Goal: Task Accomplishment & Management: Manage account settings

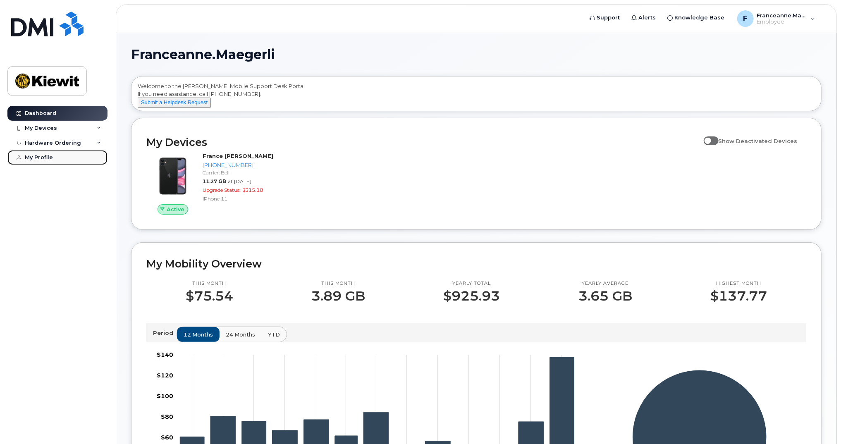
click at [38, 156] on div "My Profile" at bounding box center [39, 157] width 28 height 7
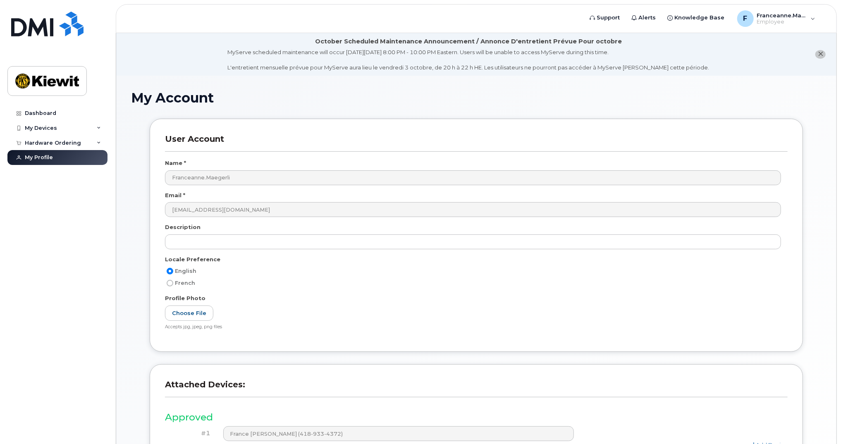
click at [171, 282] on input "French" at bounding box center [170, 283] width 7 height 7
radio input "true"
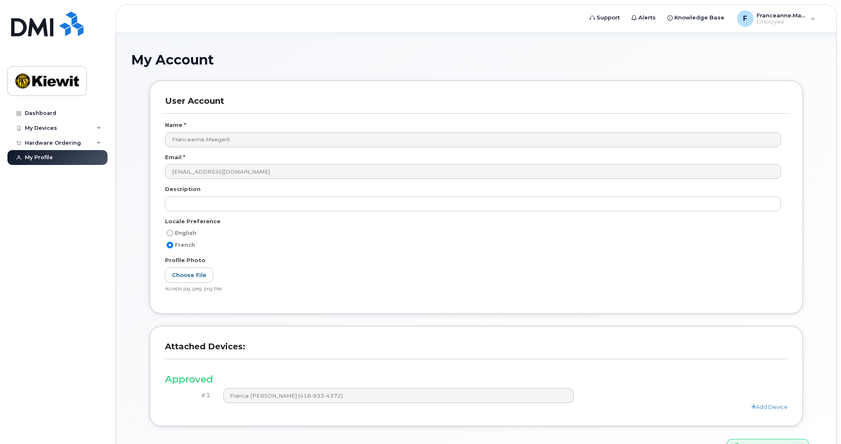
scroll to position [88, 0]
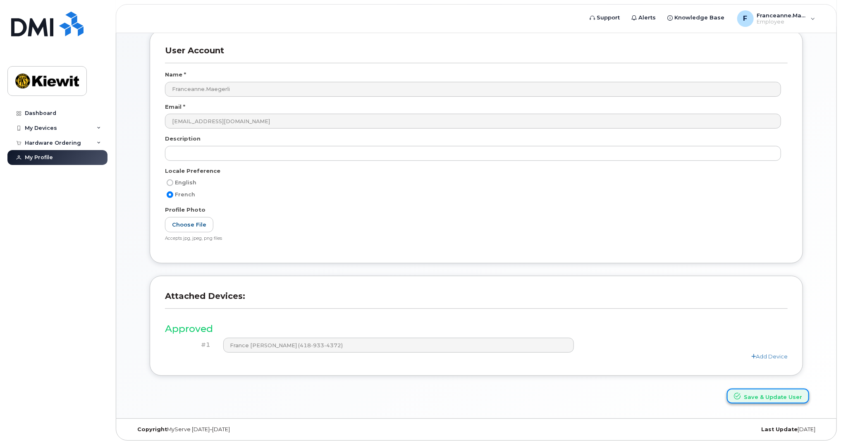
click at [759, 399] on button "Save & Update User" at bounding box center [768, 396] width 82 height 15
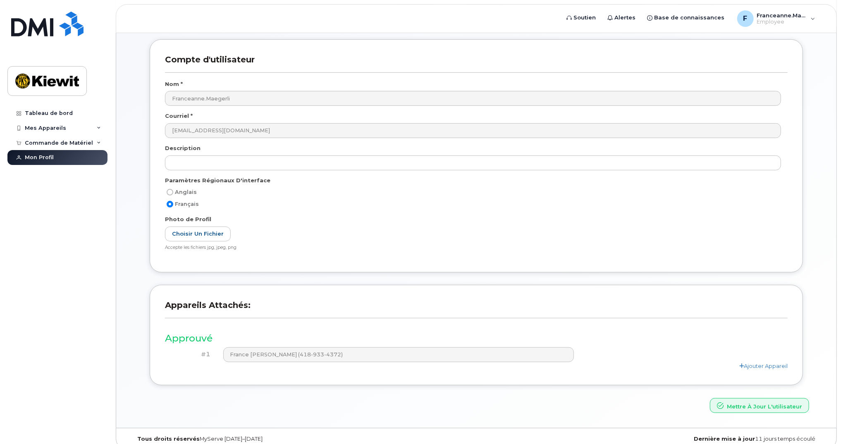
scroll to position [124, 0]
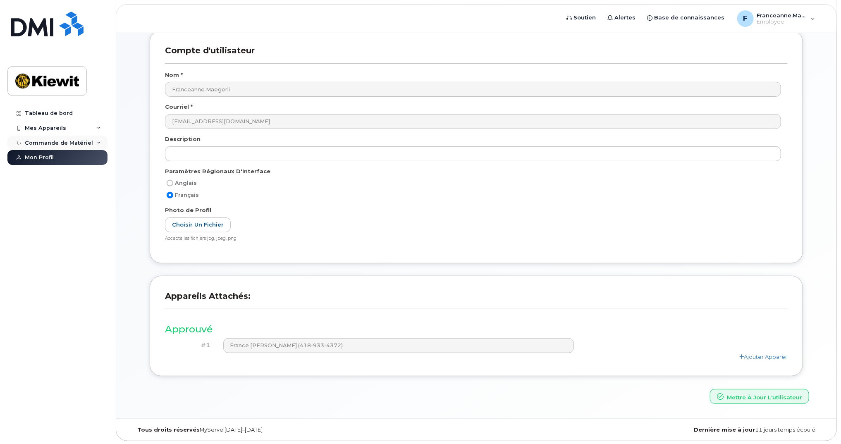
click at [93, 143] on div "Commande de Matériel" at bounding box center [57, 143] width 100 height 15
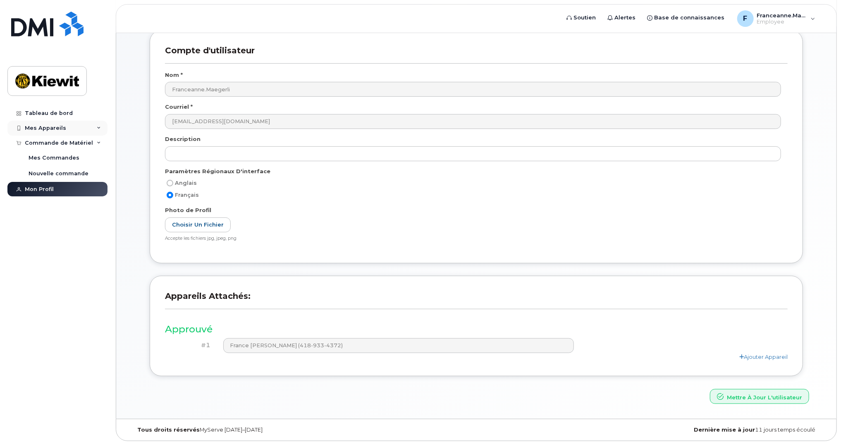
click at [53, 127] on div "Mes Appareils" at bounding box center [45, 128] width 41 height 7
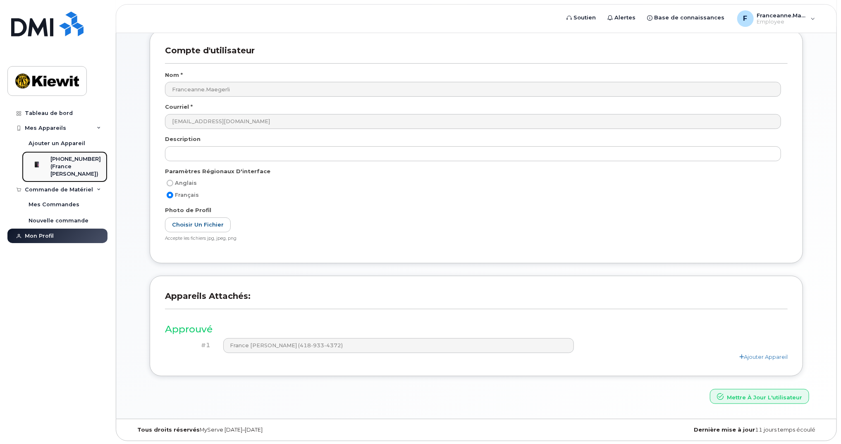
click at [55, 168] on div "(France [PERSON_NAME])" at bounding box center [75, 170] width 50 height 15
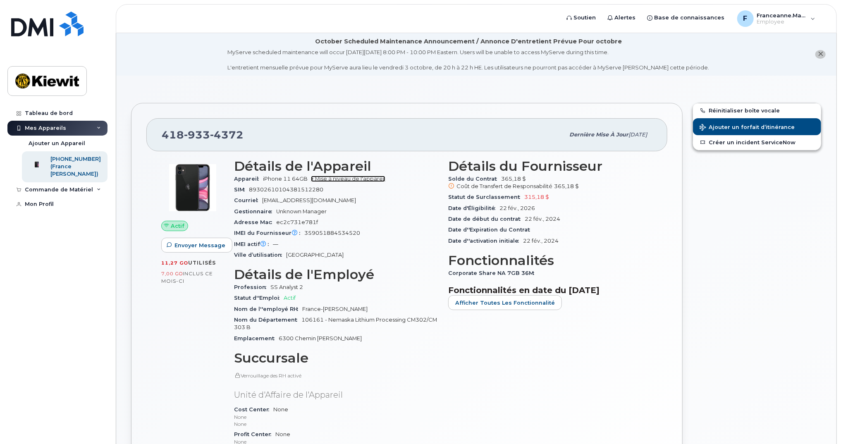
click at [365, 176] on link "+ Mise à niveau de l'appareil" at bounding box center [348, 179] width 74 height 6
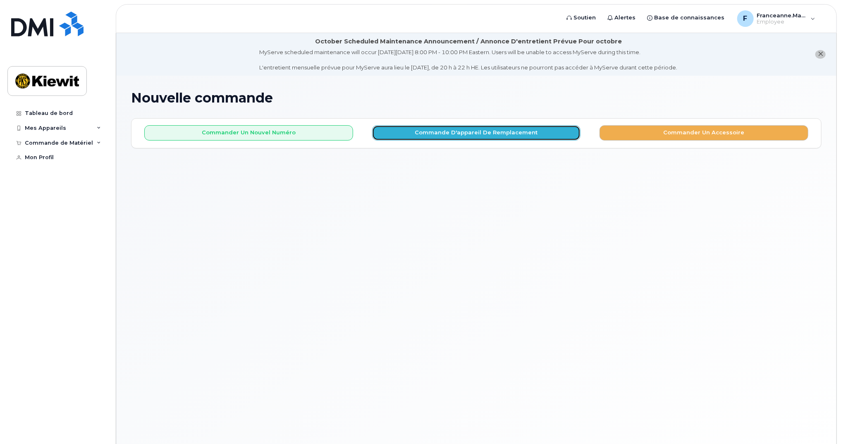
click at [482, 135] on button "Commande d'appareil de remplacement" at bounding box center [476, 132] width 209 height 15
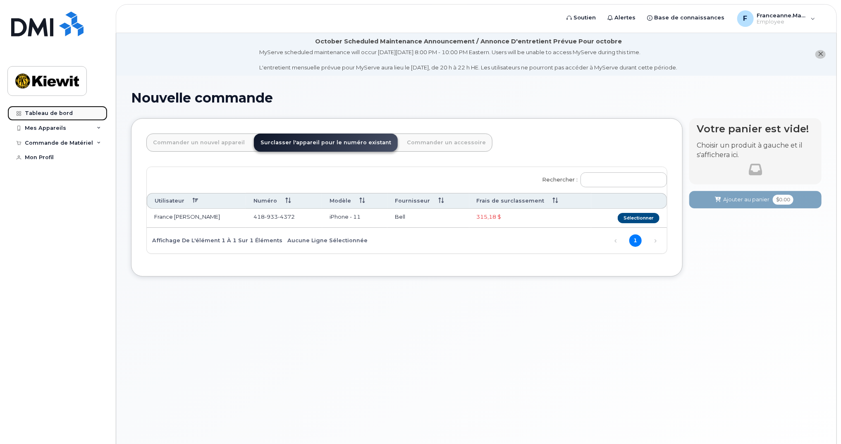
click at [48, 112] on div "Tableau de bord" at bounding box center [49, 113] width 48 height 7
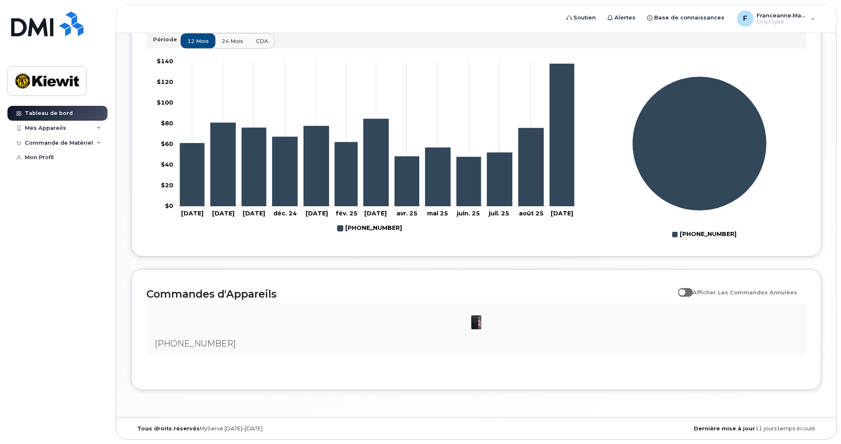
scroll to position [299, 0]
click at [528, 157] on icon "418-933-4372" at bounding box center [530, 167] width 25 height 78
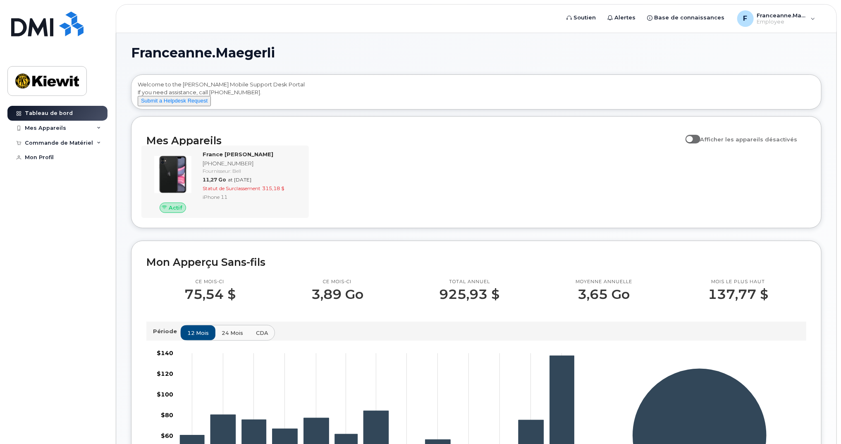
scroll to position [0, 0]
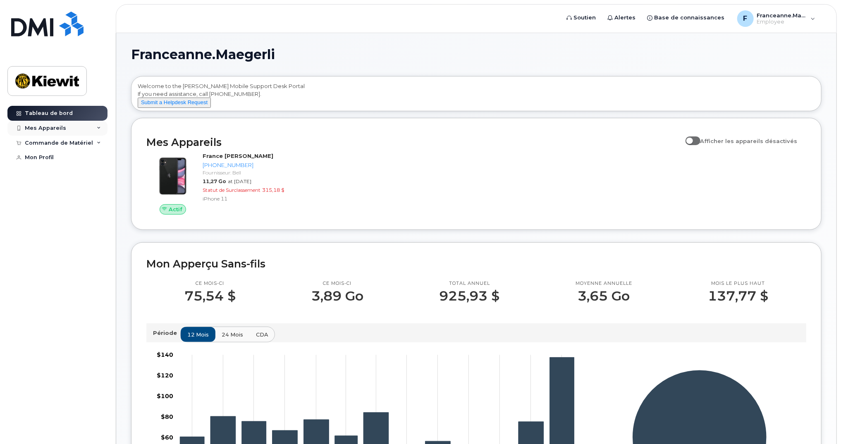
click at [98, 130] on icon at bounding box center [99, 128] width 4 height 4
click at [99, 192] on icon at bounding box center [99, 190] width 4 height 4
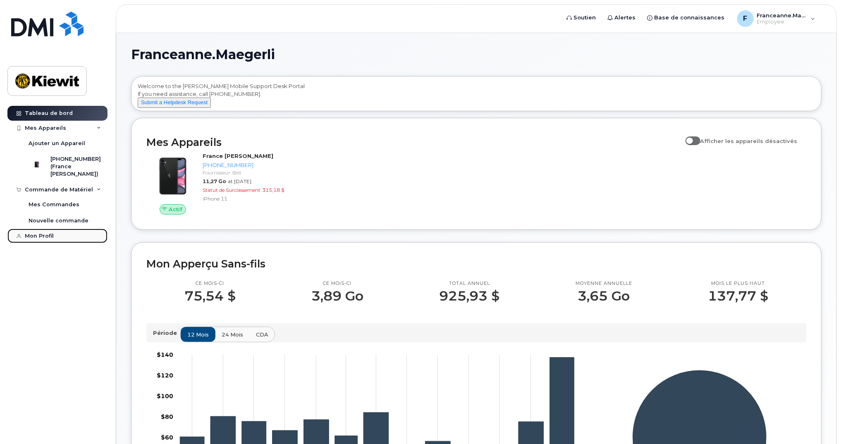
click at [33, 238] on div "Mon Profil" at bounding box center [39, 236] width 29 height 7
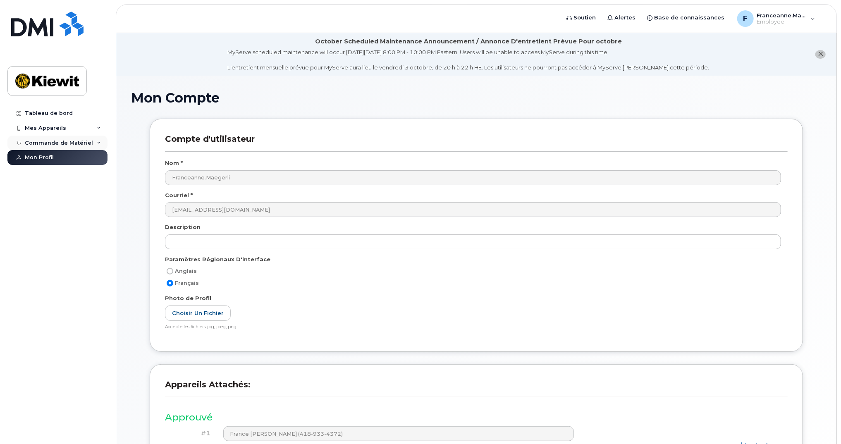
click at [96, 143] on div "Commande de Matériel" at bounding box center [57, 143] width 100 height 15
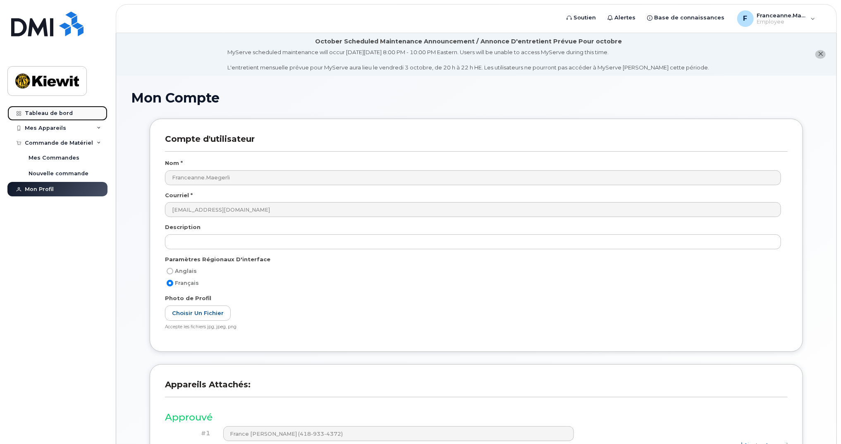
click at [54, 115] on div "Tableau de bord" at bounding box center [49, 113] width 48 height 7
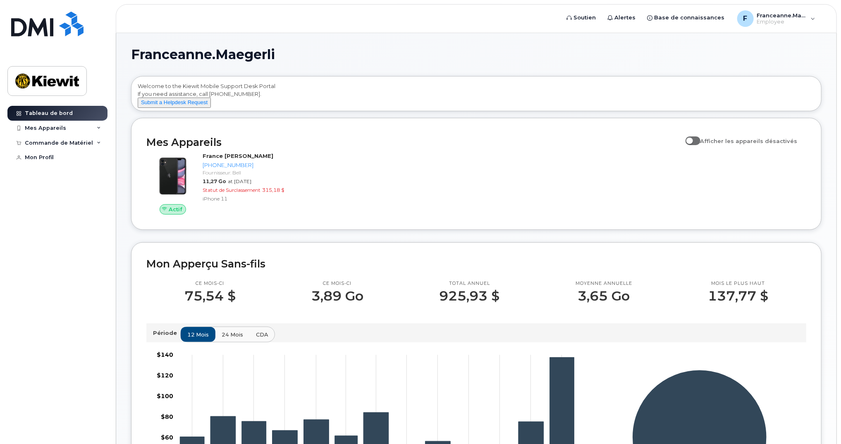
click at [123, 248] on div "Franceanne.Maegerli Welcome to the Kiewit Mobile Support Desk Portal If you nee…" at bounding box center [476, 372] width 720 height 678
